Goal: Find specific page/section: Find specific page/section

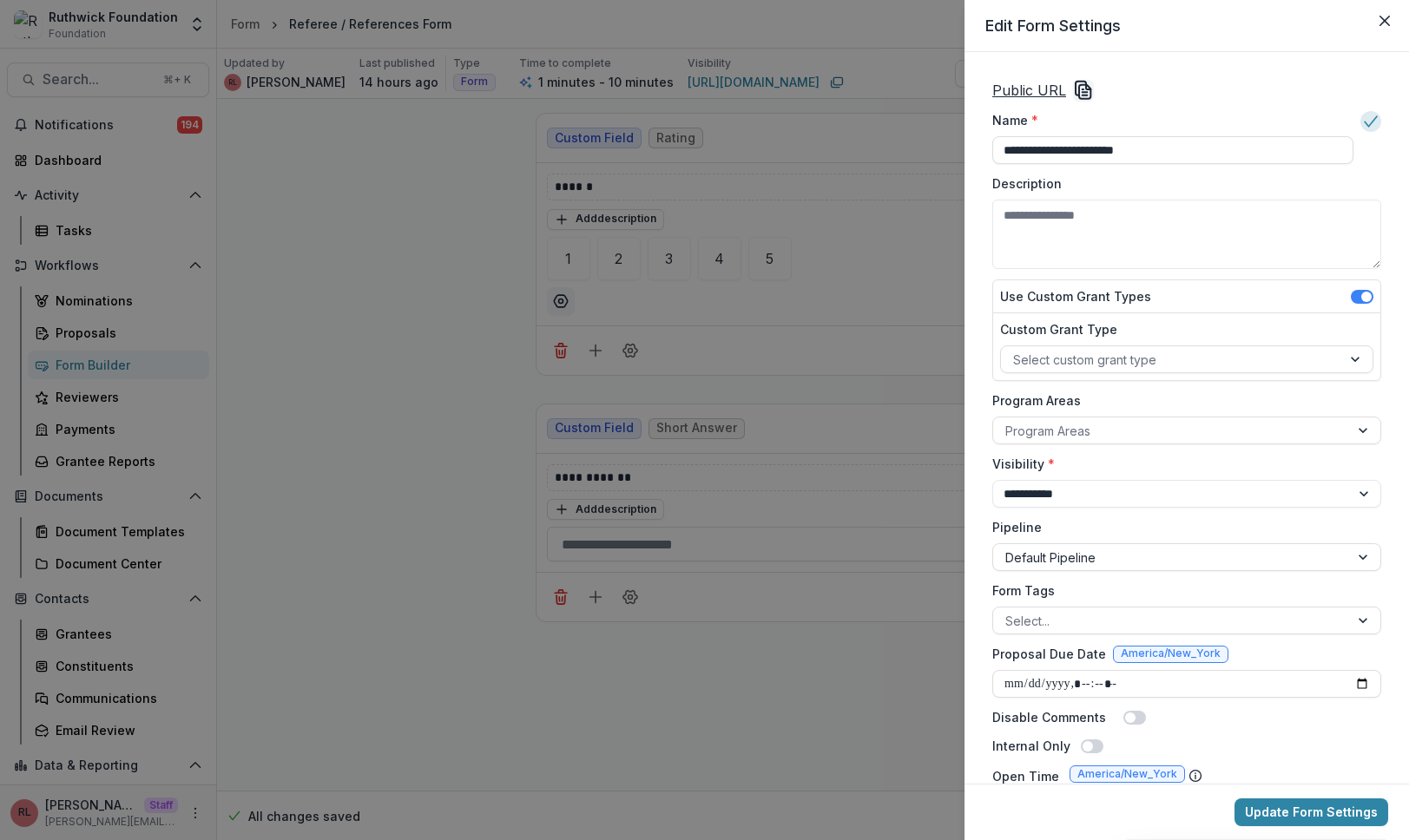
scroll to position [802, 0]
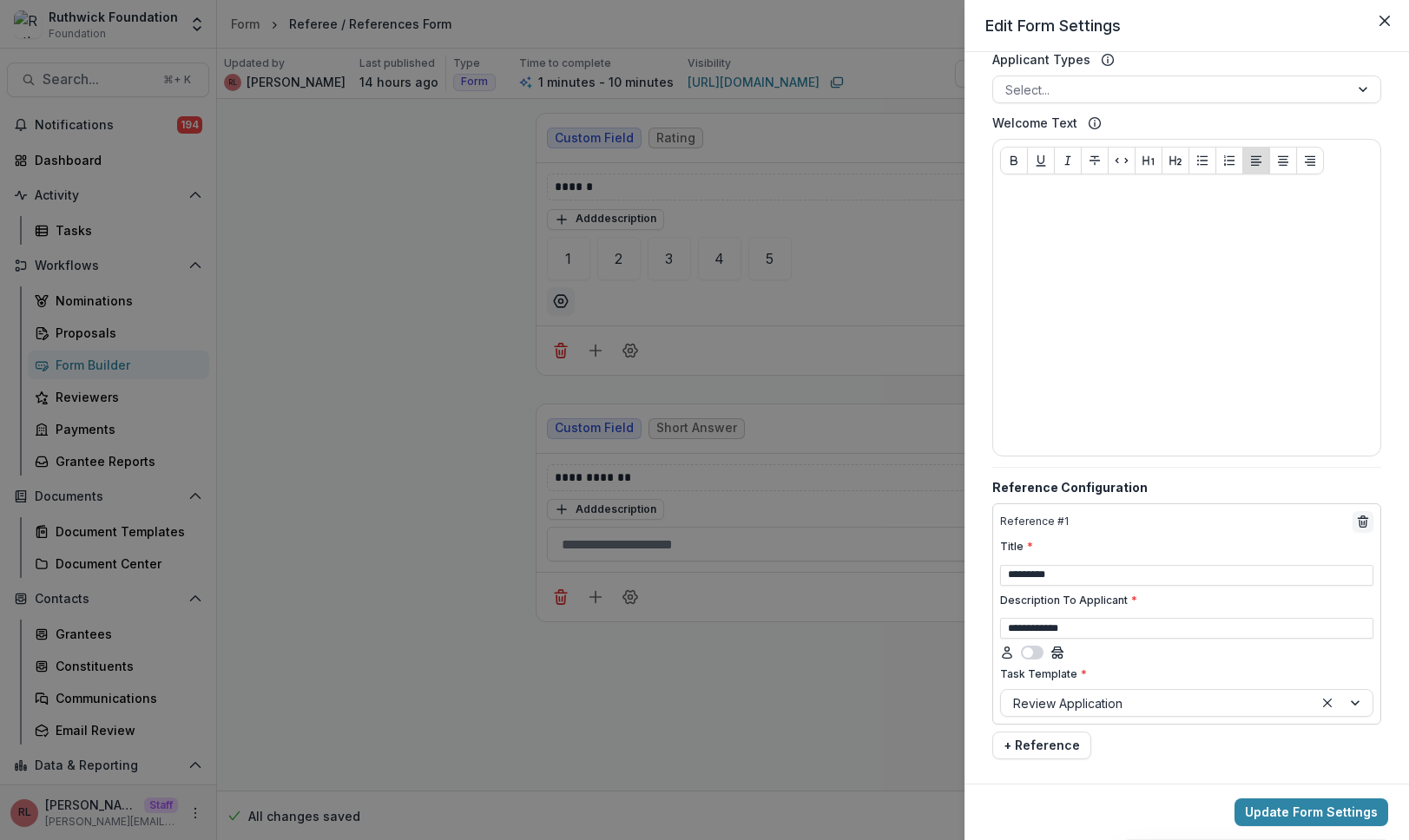
click at [1020, 29] on header "Edit Form Settings" at bounding box center [1188, 26] width 445 height 52
click at [1046, 23] on header "Edit Form Settings" at bounding box center [1188, 26] width 445 height 52
